Goal: Information Seeking & Learning: Learn about a topic

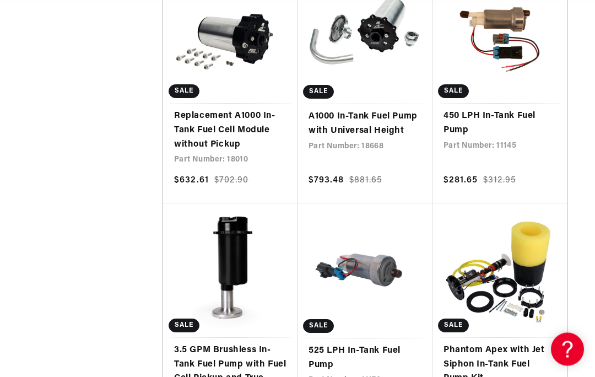
scroll to position [0, 496]
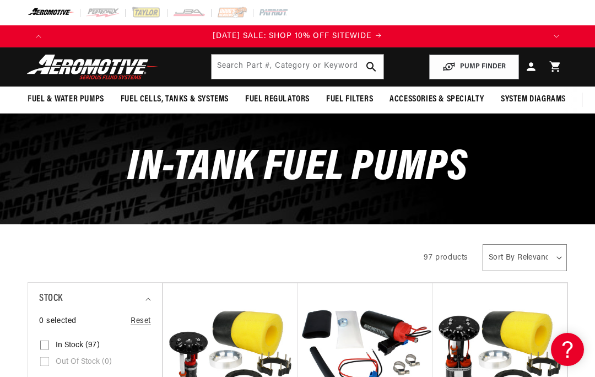
click at [472, 69] on button "PUMP FINDER" at bounding box center [474, 67] width 90 height 25
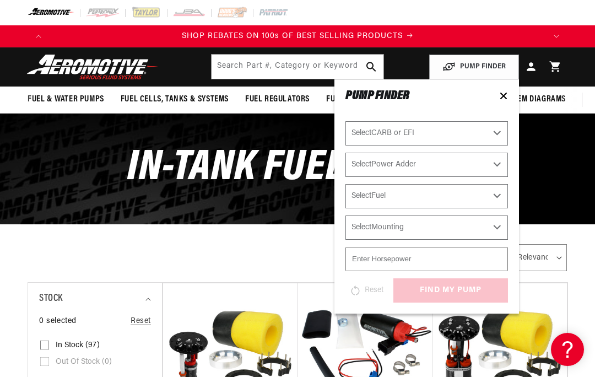
click at [488, 126] on select "Select CARB or EFI [GEOGRAPHIC_DATA] Fuel Injected" at bounding box center [426, 133] width 162 height 24
select select "Carbureted"
click at [498, 158] on select "Select Power Adder No - Naturally Aspirated Yes - Forced Induction" at bounding box center [426, 165] width 162 height 24
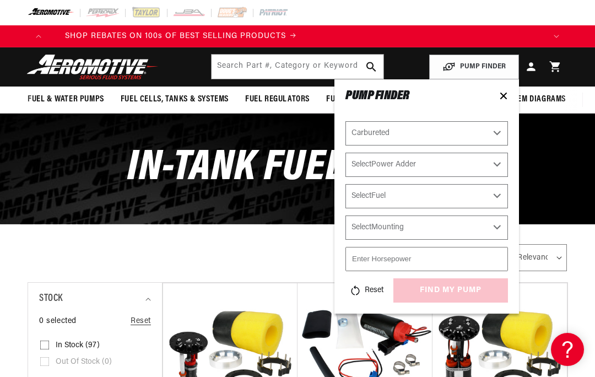
scroll to position [0, 42]
select select "No-Naturally-Aspirated"
click at [475, 192] on select "Select Fuel E85 Gas" at bounding box center [426, 196] width 162 height 24
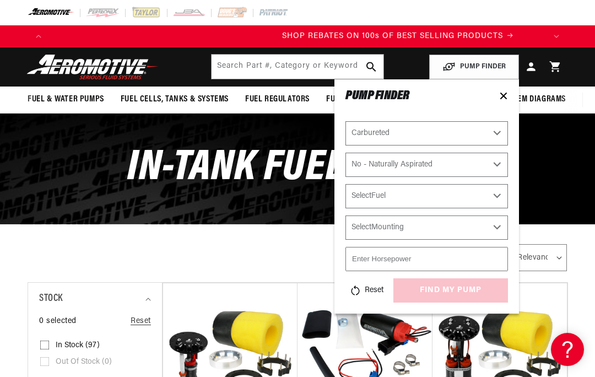
scroll to position [0, 496]
select select "Gas"
click at [455, 224] on select "Select Mounting External In-Tank" at bounding box center [426, 227] width 162 height 24
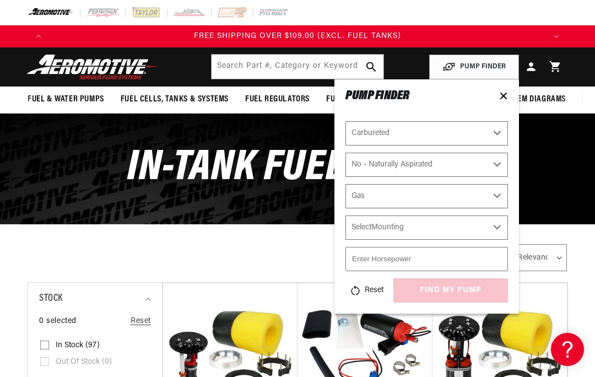
select select "In-Tank"
click at [478, 257] on input "number" at bounding box center [426, 259] width 162 height 24
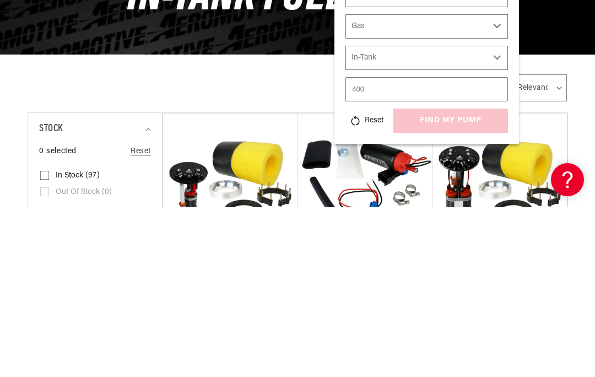
scroll to position [0, 496]
click at [471, 247] on input "400" at bounding box center [426, 259] width 162 height 24
type input "400"
click at [365, 278] on button "Reset" at bounding box center [365, 290] width 41 height 24
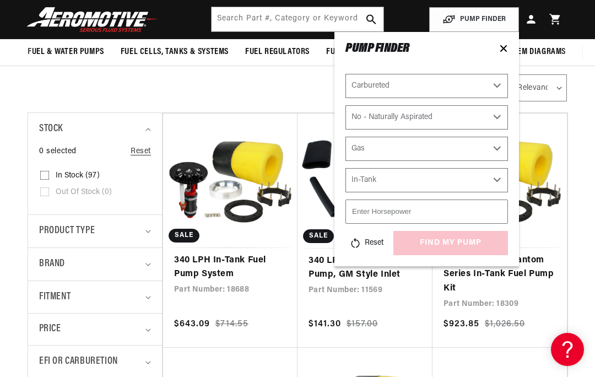
select select "CARB or EFI"
select select "Power Adder"
select select "Fuel"
select select "Mounting"
click at [490, 87] on select "Select CARB or EFI [GEOGRAPHIC_DATA] Fuel Injected" at bounding box center [426, 86] width 162 height 24
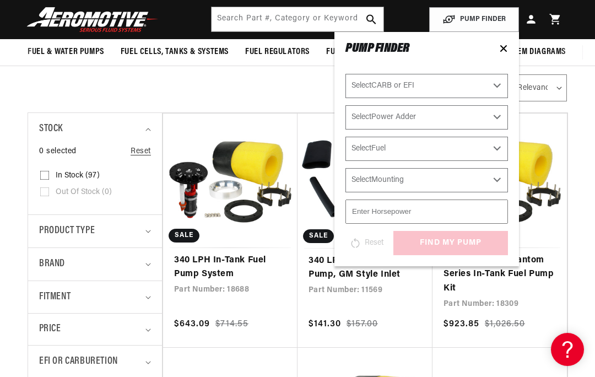
scroll to position [0, 991]
select select "Carbureted"
click at [475, 118] on select "Select Power Adder No - Naturally Aspirated Yes - Forced Induction" at bounding box center [426, 117] width 162 height 24
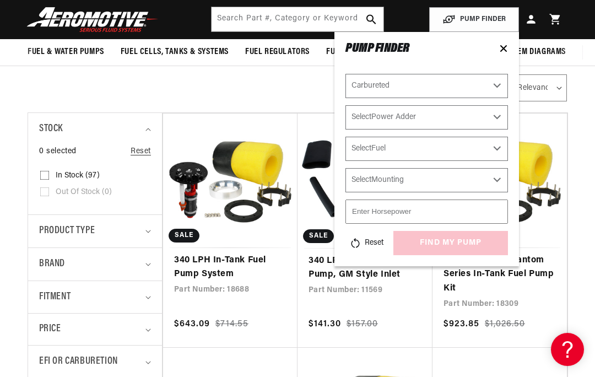
select select "No-Naturally-Aspirated"
click at [484, 150] on select "Select Fuel E85 Gas" at bounding box center [426, 149] width 162 height 24
select select "Gas"
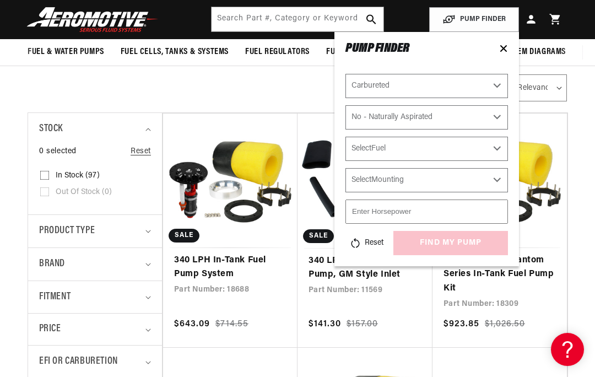
select select "Gas"
click at [466, 180] on select "Select Mounting External In-Tank" at bounding box center [426, 180] width 162 height 24
select select "In-Tank"
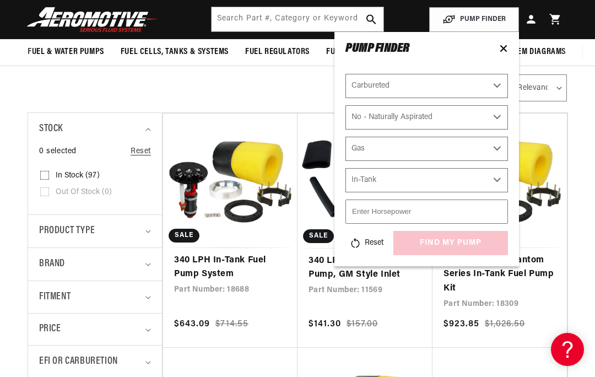
click at [404, 204] on input "number" at bounding box center [426, 211] width 162 height 24
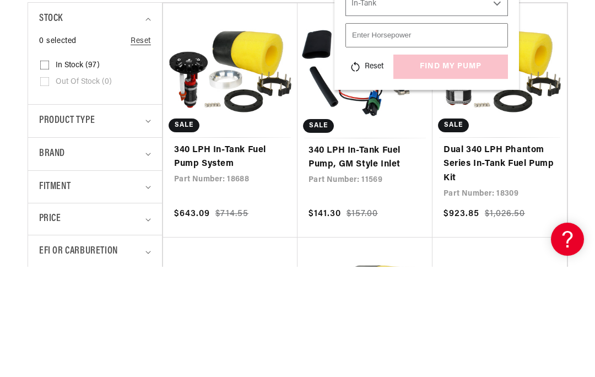
click at [467, 165] on div "Reset find my pump" at bounding box center [426, 177] width 162 height 24
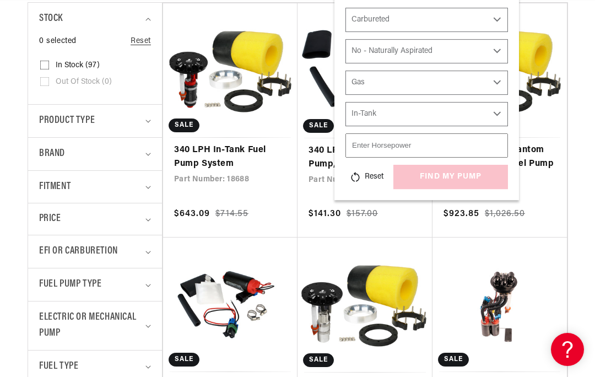
scroll to position [0, 991]
click at [436, 173] on div "Reset find my pump" at bounding box center [426, 177] width 162 height 24
click at [429, 176] on div "Reset find my pump" at bounding box center [426, 177] width 162 height 24
click at [438, 177] on div "Reset find my pump" at bounding box center [426, 177] width 162 height 24
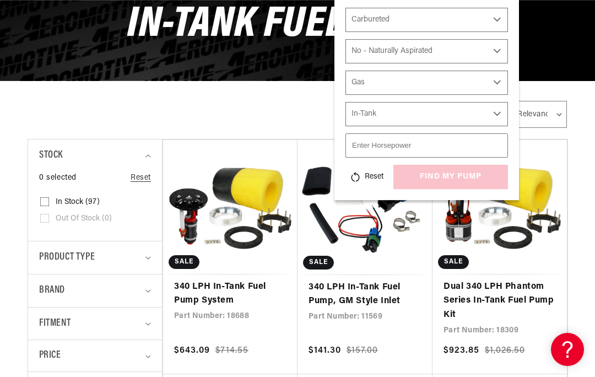
scroll to position [0, 0]
click at [418, 140] on input "number" at bounding box center [426, 145] width 162 height 24
type input "400"
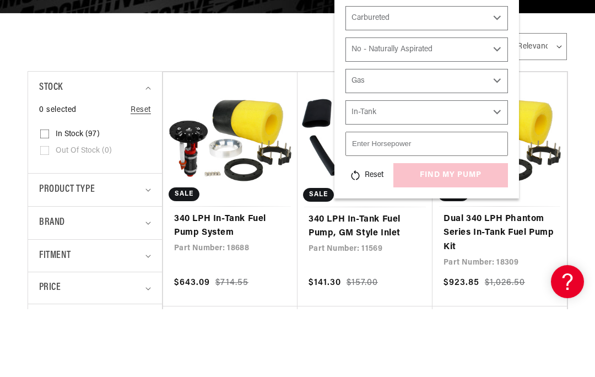
click at [449, 231] on div "Reset find my pump" at bounding box center [426, 243] width 162 height 24
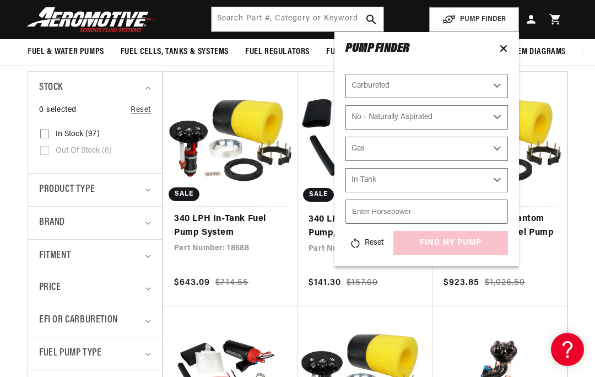
scroll to position [0, 0]
click at [427, 244] on div "Reset find my pump" at bounding box center [426, 243] width 162 height 24
click at [431, 244] on div "Reset find my pump" at bounding box center [426, 243] width 162 height 24
click at [439, 242] on div "Reset find my pump" at bounding box center [426, 243] width 162 height 24
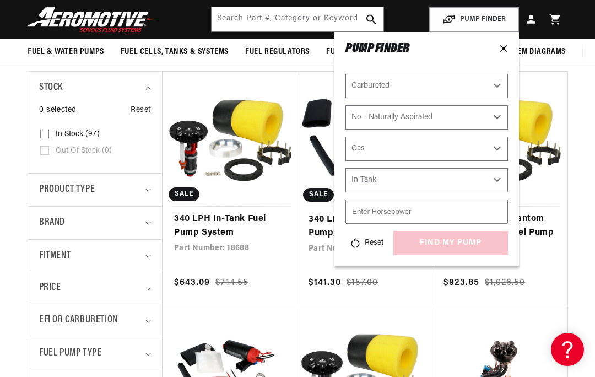
click at [442, 237] on div "Reset find my pump" at bounding box center [426, 243] width 162 height 24
click at [438, 236] on div "Reset find my pump" at bounding box center [426, 243] width 162 height 24
click at [445, 237] on div "Reset find my pump" at bounding box center [426, 243] width 162 height 24
click at [383, 203] on input "number" at bounding box center [426, 211] width 162 height 24
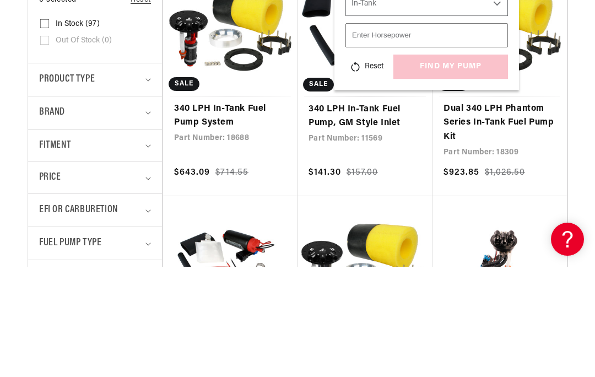
scroll to position [0, 991]
click at [404, 133] on input "number" at bounding box center [426, 145] width 162 height 24
type input "4"
type input "350"
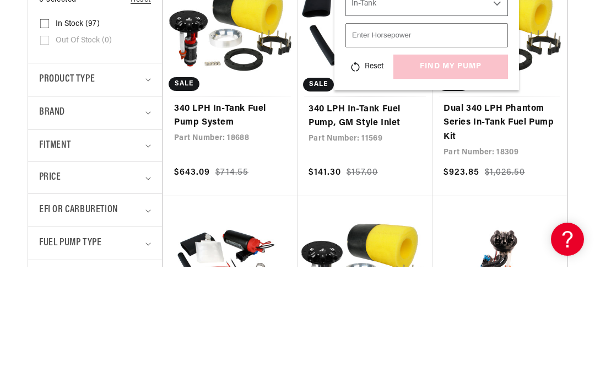
click at [456, 165] on div "Reset find my pump" at bounding box center [426, 177] width 162 height 24
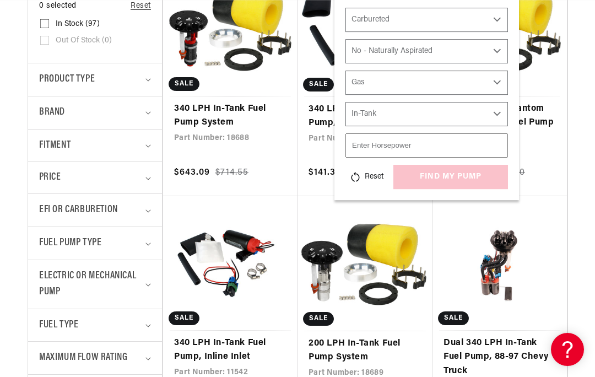
click at [448, 177] on div "Reset find my pump" at bounding box center [426, 177] width 162 height 24
click at [449, 176] on div "Reset find my pump" at bounding box center [426, 177] width 162 height 24
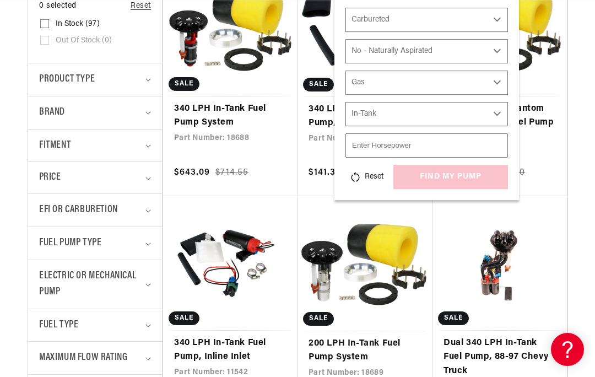
click at [443, 174] on div "Reset find my pump" at bounding box center [426, 177] width 162 height 24
click at [442, 174] on div "Reset find my pump" at bounding box center [426, 177] width 162 height 24
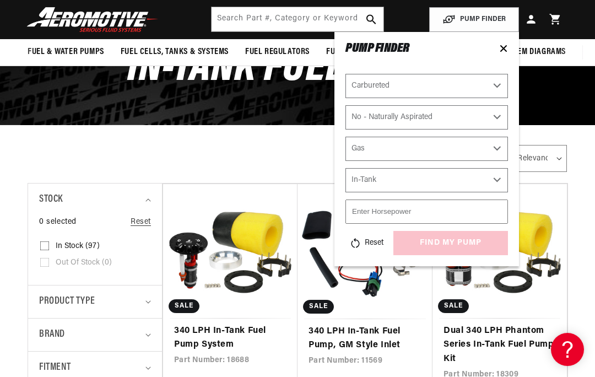
scroll to position [0, 991]
click at [499, 50] on icon at bounding box center [503, 48] width 9 height 9
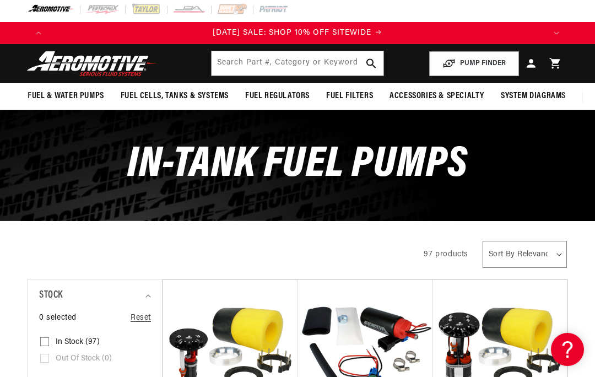
scroll to position [0, 0]
